Goal: Information Seeking & Learning: Learn about a topic

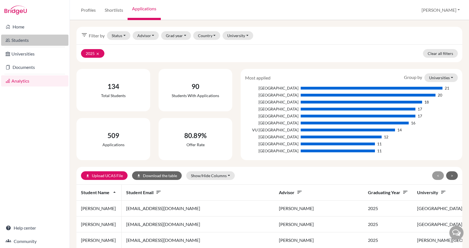
click at [33, 42] on link "Students" at bounding box center [34, 40] width 67 height 11
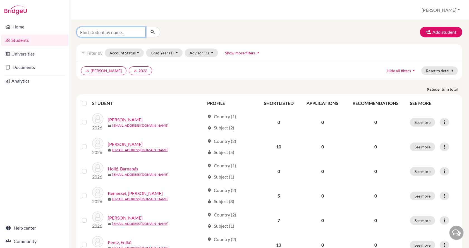
click at [96, 31] on input "Find student by name..." at bounding box center [110, 32] width 69 height 11
type input "takacs"
click button "submit" at bounding box center [152, 32] width 15 height 11
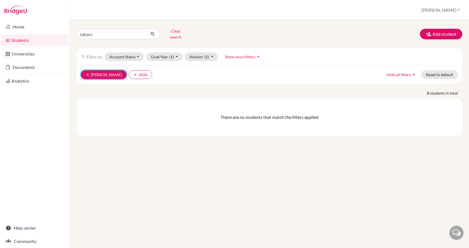
click at [85, 71] on button "clear [PERSON_NAME]" at bounding box center [103, 74] width 45 height 9
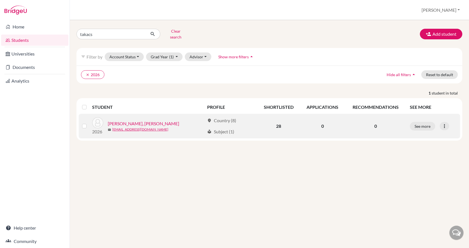
click at [112, 120] on link "[PERSON_NAME], [PERSON_NAME]" at bounding box center [143, 123] width 71 height 7
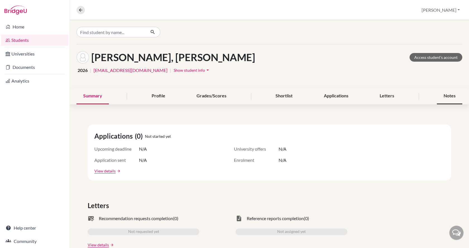
click at [452, 95] on div "Notes" at bounding box center [448, 96] width 25 height 16
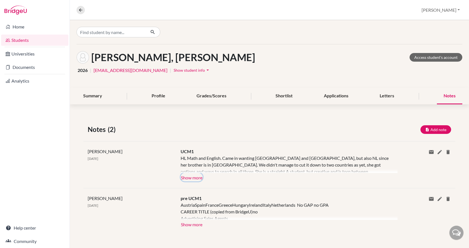
click at [197, 177] on button "Show more" at bounding box center [191, 177] width 22 height 8
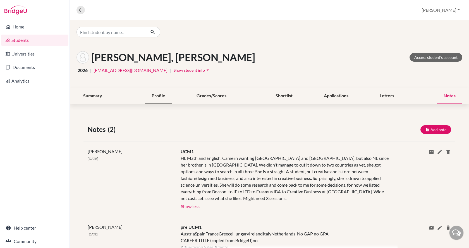
click at [149, 96] on div "Profile" at bounding box center [158, 96] width 27 height 16
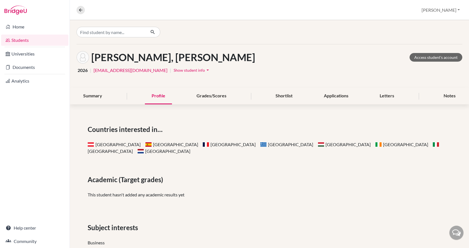
click at [149, 96] on div "Profile" at bounding box center [158, 96] width 27 height 16
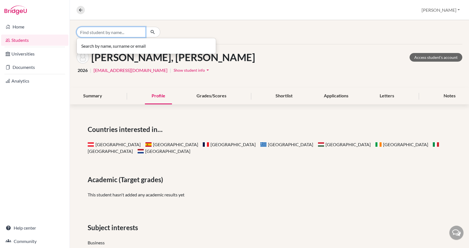
click at [116, 29] on input "Find student by name..." at bounding box center [110, 32] width 69 height 11
type input "csakany"
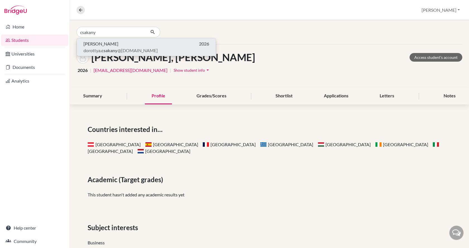
click button "[PERSON_NAME] 2026 dorottya. csakany @[DOMAIN_NAME]" at bounding box center [146, 47] width 139 height 18
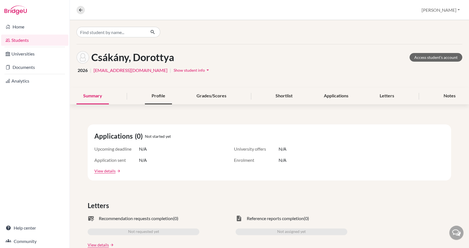
click at [156, 96] on div "Profile" at bounding box center [158, 96] width 27 height 16
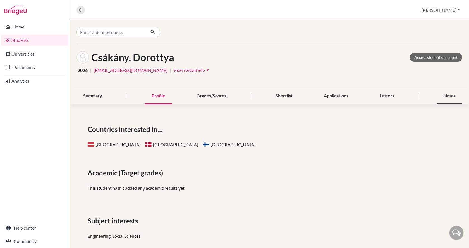
click at [440, 97] on div "Notes" at bounding box center [448, 96] width 25 height 16
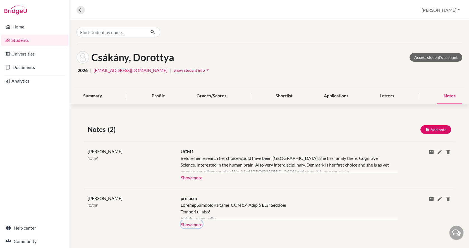
click at [198, 225] on button "Show more" at bounding box center [191, 224] width 22 height 8
